Goal: Task Accomplishment & Management: Complete application form

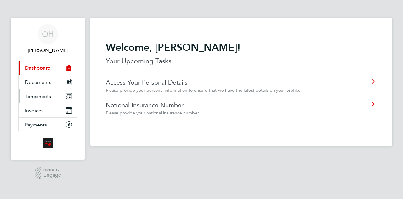
click at [44, 95] on span "Timesheets" at bounding box center [38, 96] width 26 height 6
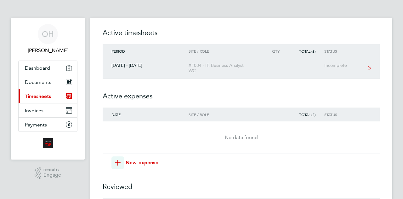
click at [349, 65] on div "Incomplete" at bounding box center [343, 65] width 39 height 5
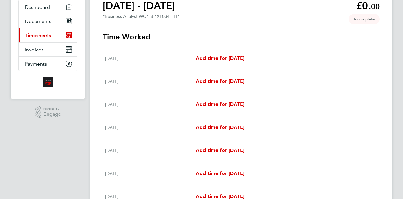
scroll to position [63, 0]
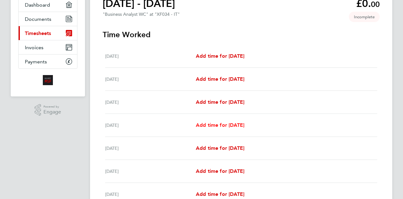
click at [234, 122] on span "Add time for [DATE]" at bounding box center [220, 125] width 48 height 6
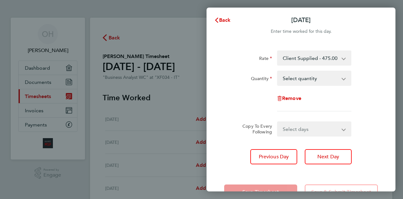
click at [315, 78] on select "Select quantity 0.5 1" at bounding box center [310, 78] width 65 height 14
select select "1"
click at [278, 71] on select "Select quantity 0.5 1" at bounding box center [310, 78] width 65 height 14
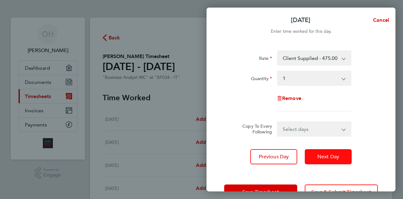
click at [328, 155] on span "Next Day" at bounding box center [328, 156] width 22 height 6
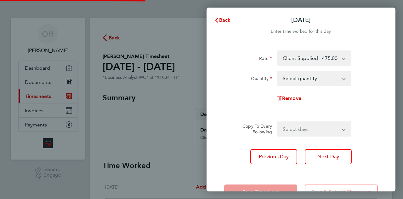
click at [299, 80] on select "Select quantity 0.5 1" at bounding box center [310, 78] width 65 height 14
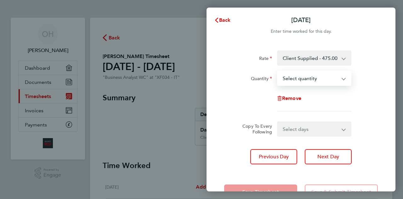
select select "1"
click at [278, 71] on select "Select quantity 0.5 1" at bounding box center [310, 78] width 65 height 14
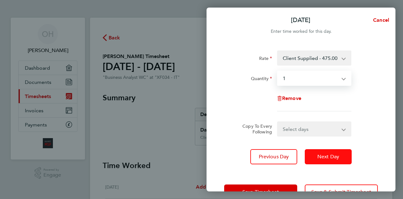
drag, startPoint x: 323, startPoint y: 161, endPoint x: 321, endPoint y: 158, distance: 4.4
click at [323, 160] on button "Next Day" at bounding box center [328, 156] width 47 height 15
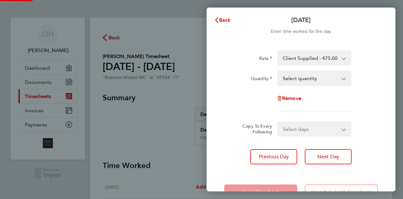
click at [296, 84] on select "Select quantity 0.5 1" at bounding box center [310, 78] width 65 height 14
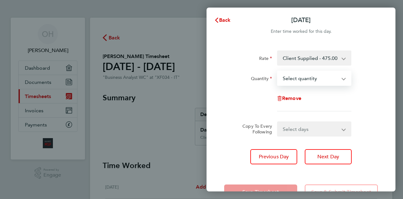
select select "1"
click at [278, 71] on select "Select quantity 0.5 1" at bounding box center [310, 78] width 65 height 14
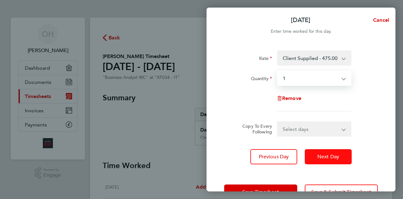
click at [325, 153] on span "Next Day" at bounding box center [328, 156] width 22 height 6
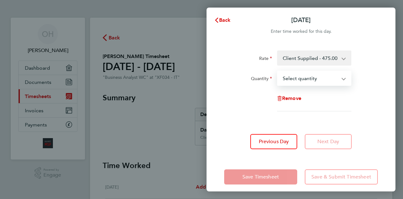
select select "1"
click at [278, 71] on select "Select quantity 0.5 1" at bounding box center [310, 78] width 65 height 14
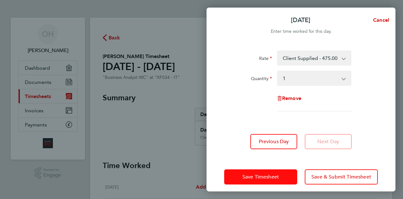
click at [249, 176] on span "Save Timesheet" at bounding box center [260, 176] width 37 height 6
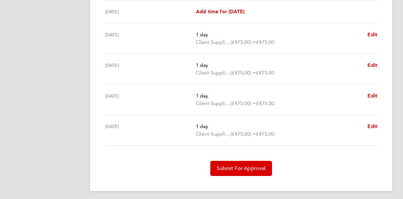
scroll to position [222, 0]
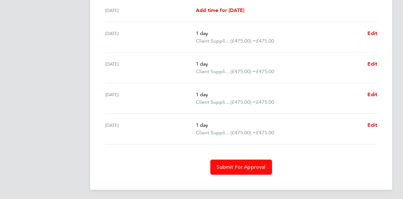
click at [255, 165] on span "Submit For Approval" at bounding box center [241, 167] width 49 height 6
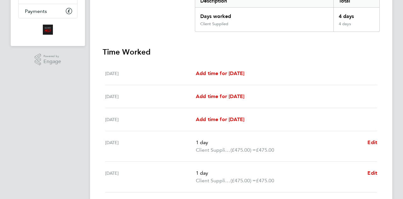
scroll to position [35, 0]
